Goal: Information Seeking & Learning: Find specific fact

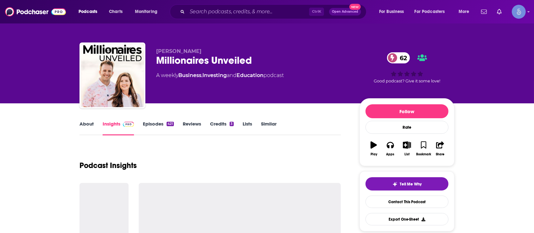
click at [282, 14] on input "Search podcasts, credits, & more..." at bounding box center [248, 12] width 122 height 10
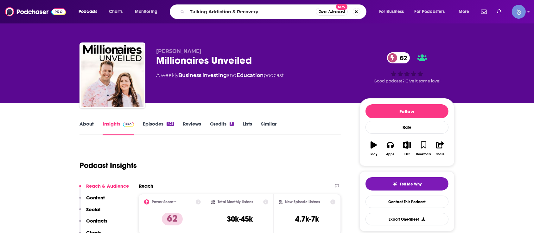
type input "Talking Addiction & Recovery"
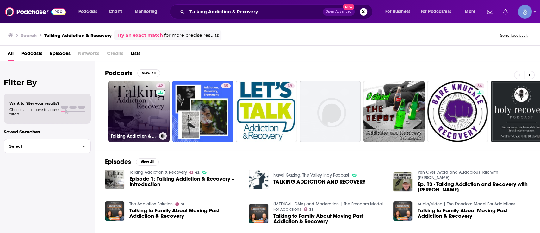
click at [149, 104] on link "42 Talking Addiction & Recovery" at bounding box center [138, 111] width 61 height 61
